Goal: Transaction & Acquisition: Obtain resource

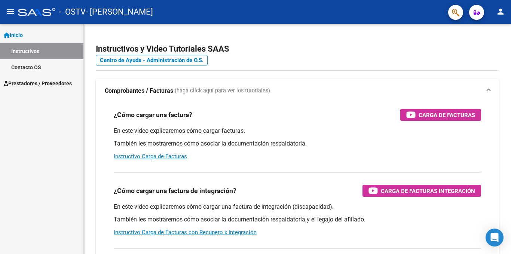
click at [24, 78] on link "Prestadores / Proveedores" at bounding box center [41, 83] width 83 height 16
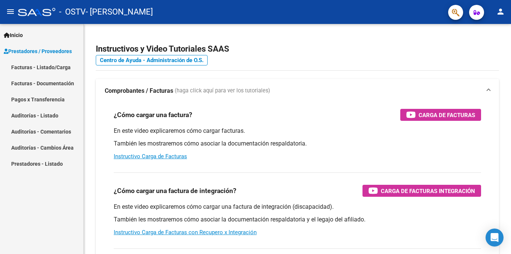
click at [53, 68] on link "Facturas - Listado/Carga" at bounding box center [41, 67] width 83 height 16
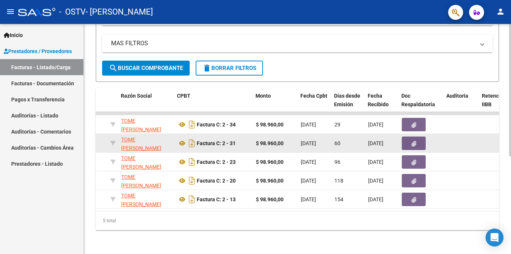
scroll to position [0, 185]
click at [183, 139] on icon at bounding box center [182, 143] width 10 height 9
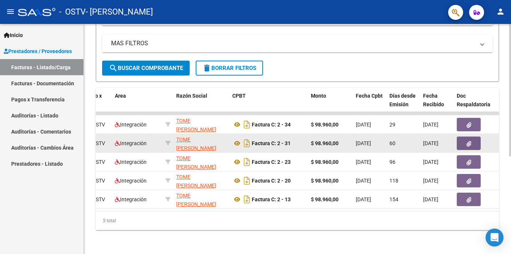
scroll to position [0, 130]
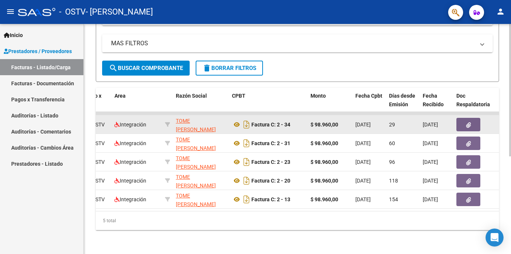
click at [460, 124] on button "button" at bounding box center [468, 124] width 24 height 13
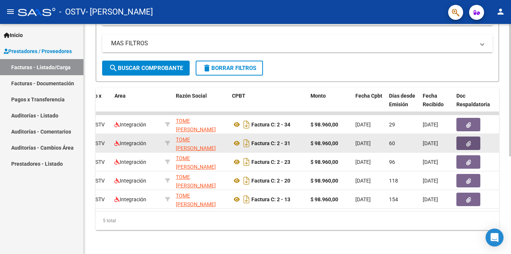
click at [468, 141] on icon "button" at bounding box center [468, 144] width 5 height 6
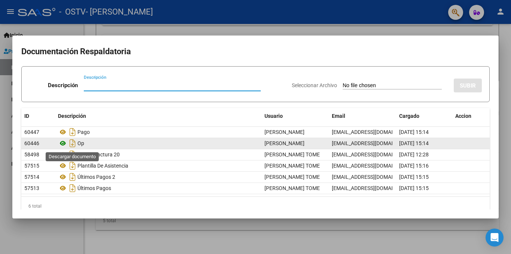
click at [64, 142] on icon at bounding box center [63, 143] width 10 height 9
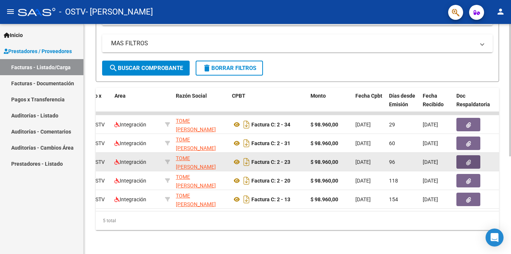
click at [467, 161] on button "button" at bounding box center [468, 161] width 24 height 13
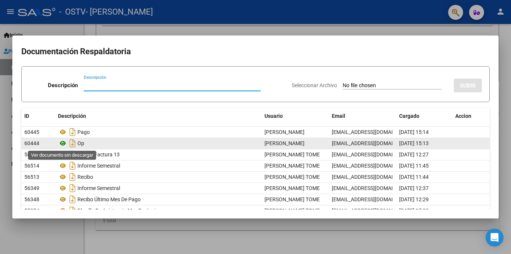
click at [62, 145] on icon at bounding box center [63, 143] width 10 height 9
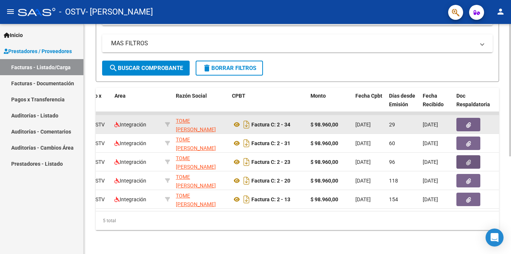
click at [473, 118] on button "button" at bounding box center [468, 124] width 24 height 13
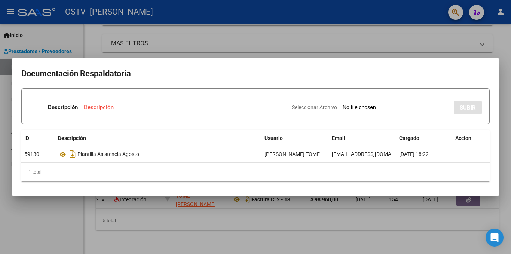
click at [217, 37] on div at bounding box center [255, 127] width 511 height 254
